Goal: Browse casually

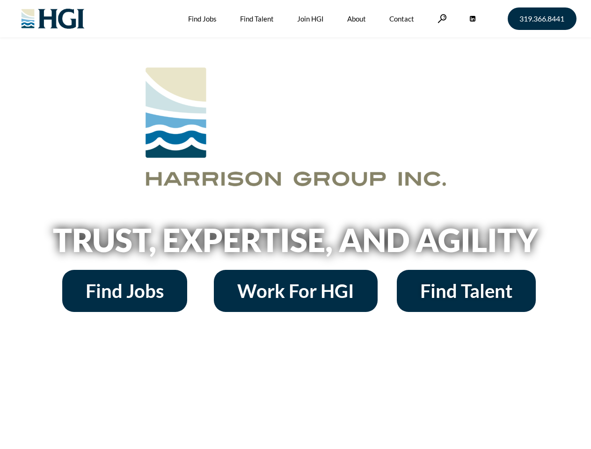
click at [295, 225] on h2 "Trust, Expertise, and Agility" at bounding box center [296, 240] width 534 height 32
click at [441, 18] on link at bounding box center [442, 18] width 9 height 9
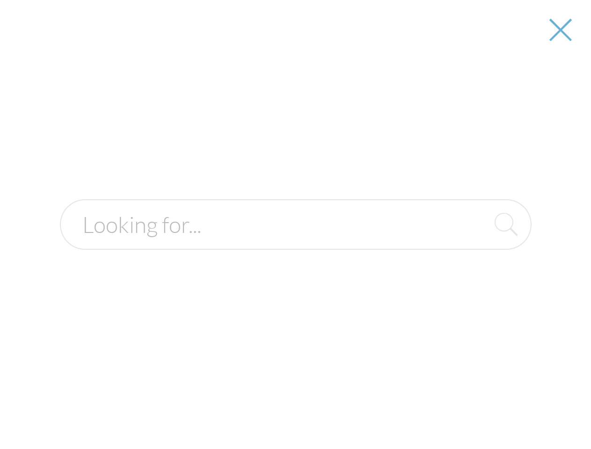
click at [295, 243] on h2 "Trust, Expertise, and Agility" at bounding box center [296, 240] width 534 height 32
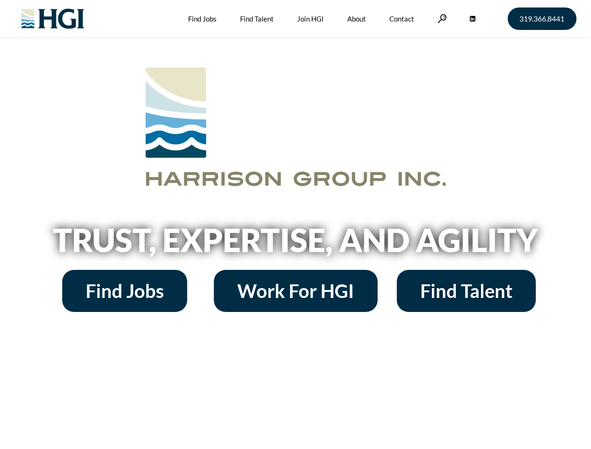
click at [295, 225] on h2 "Trust, Expertise, and Agility" at bounding box center [296, 240] width 534 height 32
click at [441, 18] on link at bounding box center [442, 18] width 9 height 9
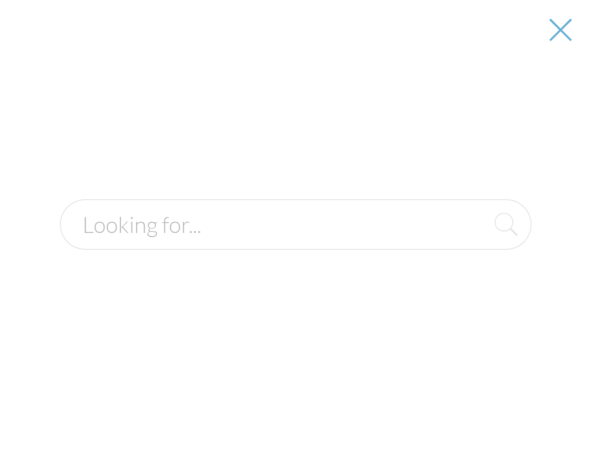
click at [295, 243] on h2 "Trust, Expertise, and Agility" at bounding box center [296, 240] width 534 height 32
